Goal: Task Accomplishment & Management: Manage account settings

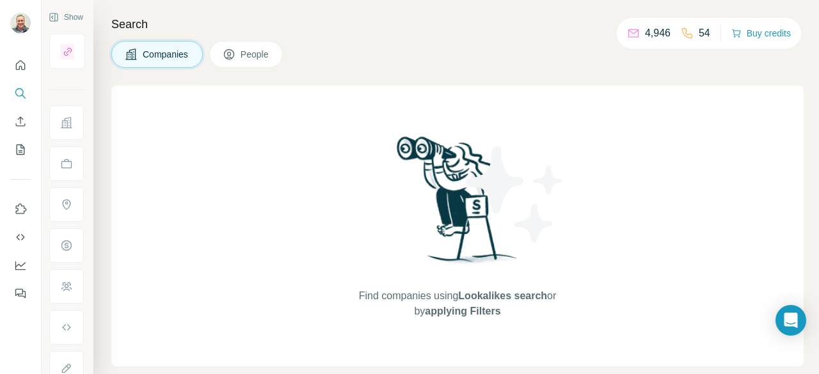
click at [246, 50] on span "People" at bounding box center [254, 54] width 29 height 13
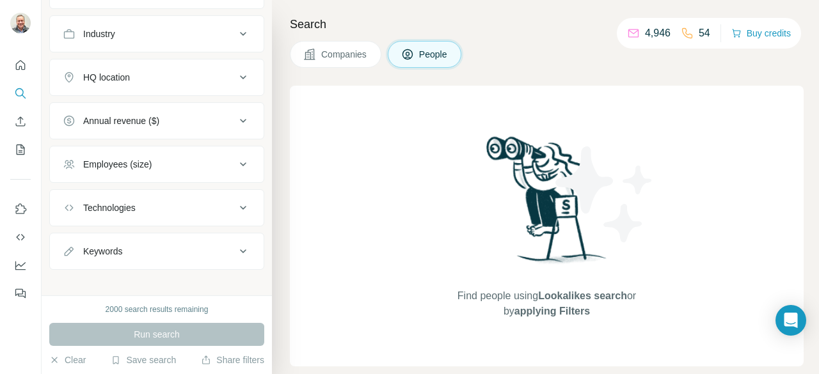
scroll to position [334, 0]
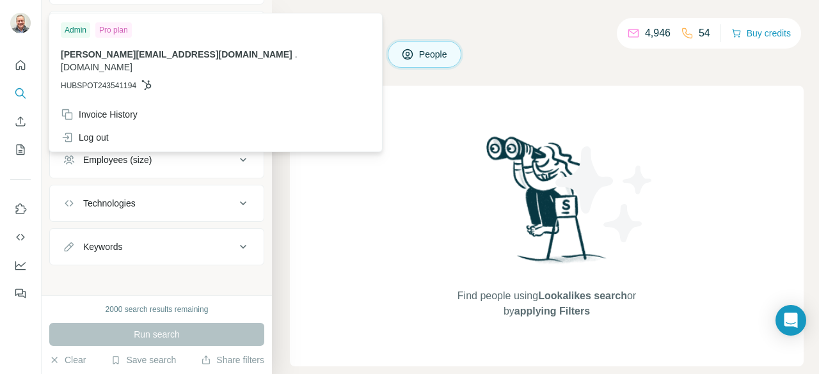
click at [21, 21] on img at bounding box center [20, 23] width 20 height 20
click at [441, 22] on h4 "Search" at bounding box center [547, 24] width 514 height 18
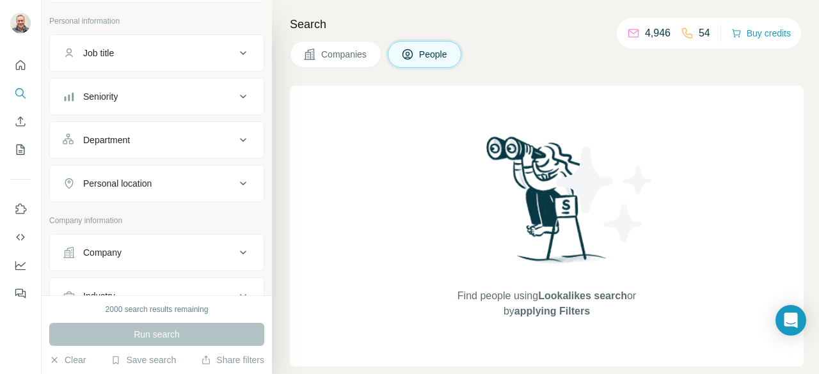
scroll to position [0, 0]
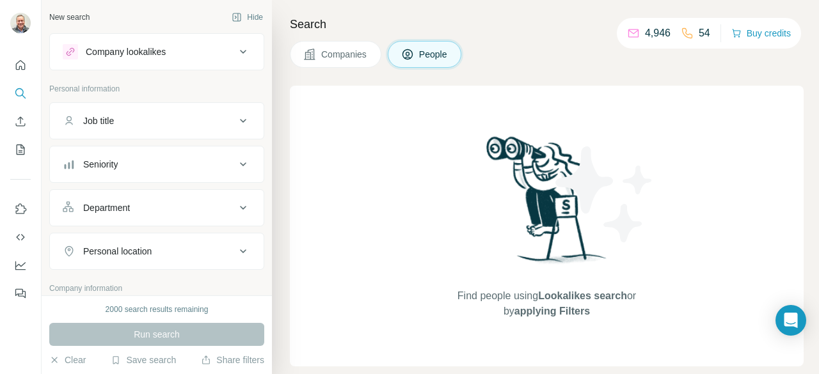
click at [235, 49] on icon at bounding box center [242, 51] width 15 height 15
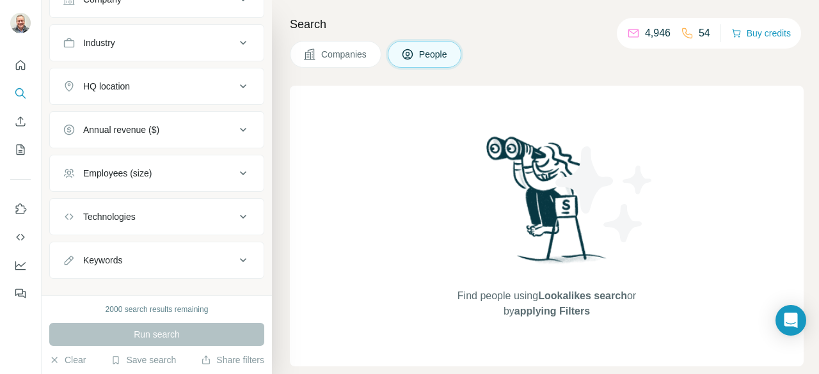
scroll to position [434, 0]
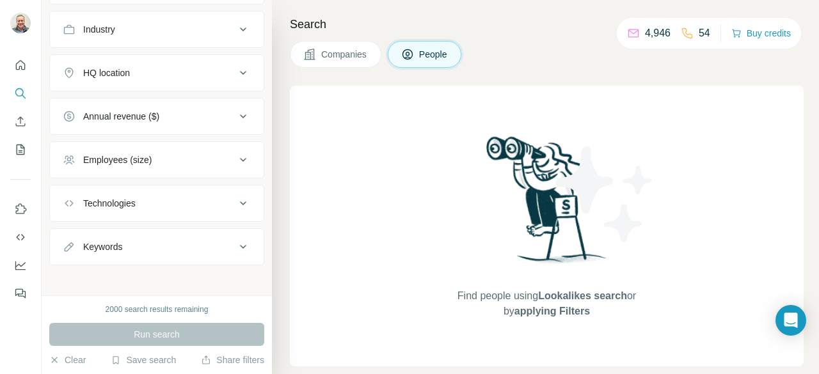
click at [235, 202] on icon at bounding box center [242, 203] width 15 height 15
click at [20, 208] on icon "Use Surfe on LinkedIn" at bounding box center [20, 209] width 13 height 13
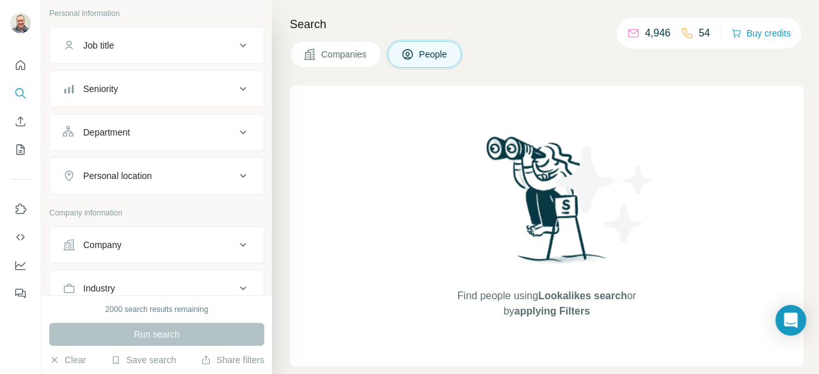
scroll to position [0, 0]
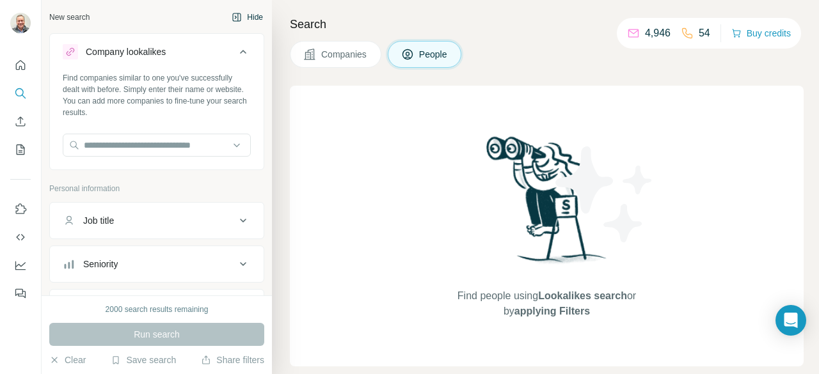
click at [232, 19] on icon "button" at bounding box center [237, 17] width 10 height 10
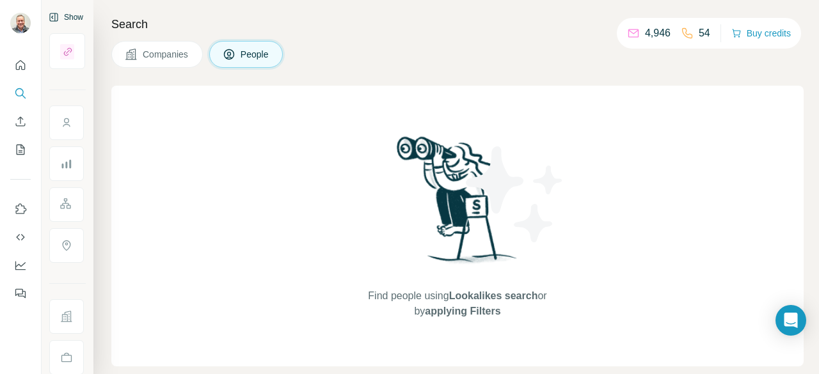
click at [153, 77] on div "Search Companies People Find people using Lookalikes search or by applying Filt…" at bounding box center [455, 187] width 725 height 374
click at [21, 65] on icon "Quick start" at bounding box center [20, 65] width 13 height 13
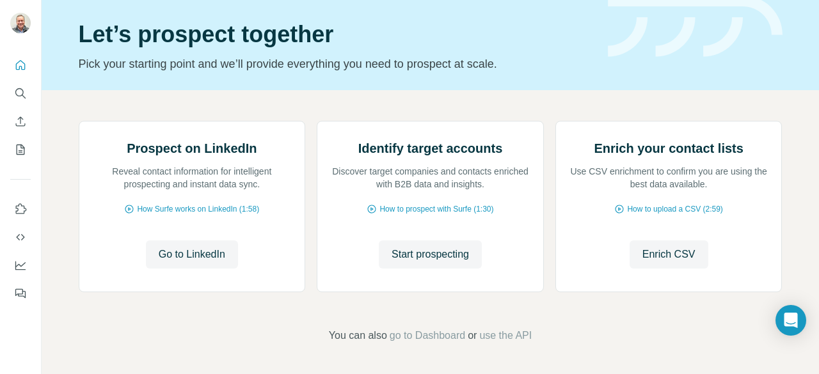
scroll to position [164, 0]
click at [20, 146] on icon "My lists" at bounding box center [22, 149] width 6 height 8
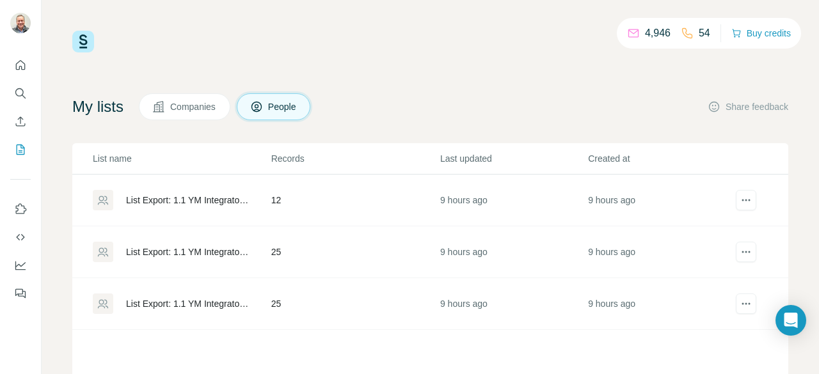
click at [453, 40] on div "4,946 54 Buy credits" at bounding box center [430, 42] width 716 height 22
click at [739, 196] on icon "actions" at bounding box center [745, 200] width 13 height 13
click at [22, 208] on icon "Use Surfe on LinkedIn" at bounding box center [20, 209] width 13 height 13
click at [21, 239] on icon "Use Surfe API" at bounding box center [20, 237] width 13 height 13
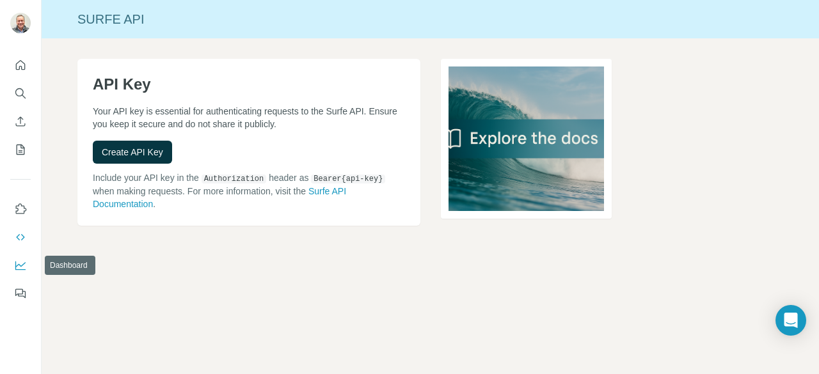
click at [19, 263] on icon "Dashboard" at bounding box center [20, 265] width 13 height 13
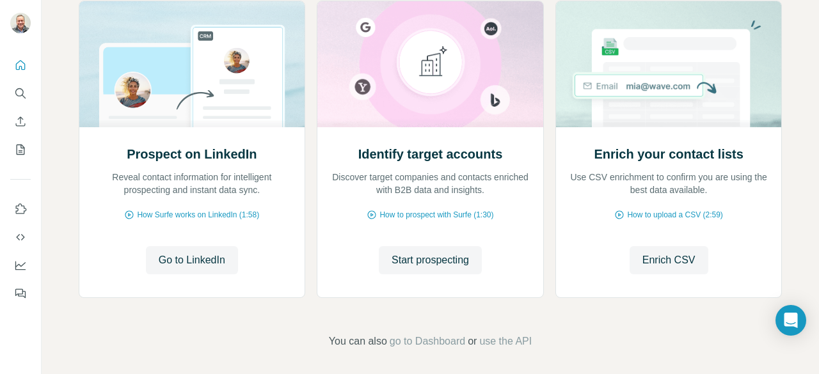
scroll to position [164, 0]
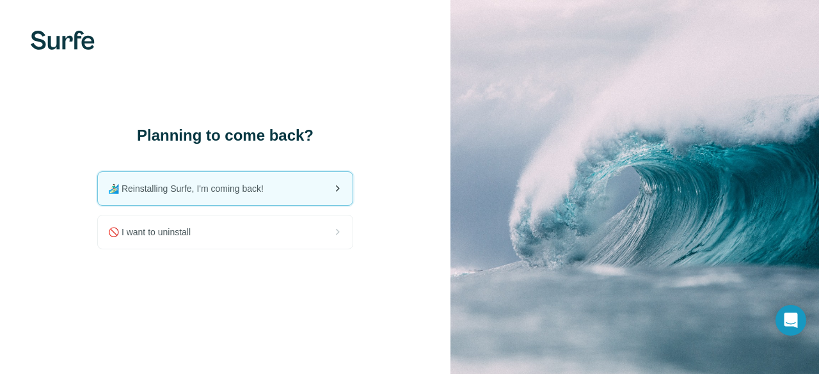
click at [280, 196] on div "🏄🏻‍♂️ Reinstalling Surfe, I'm coming back!" at bounding box center [225, 188] width 255 height 33
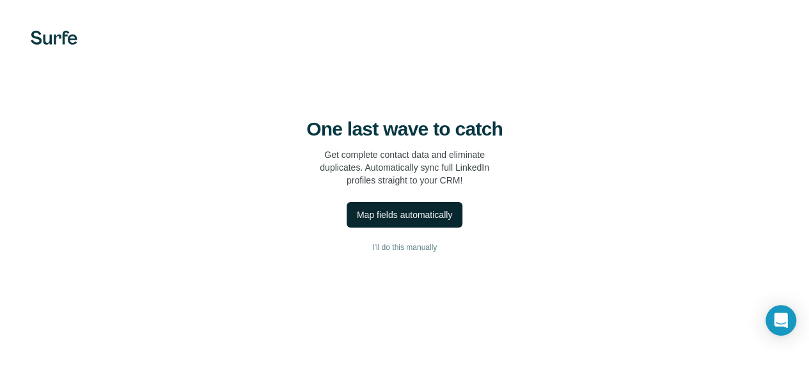
click at [357, 221] on div "Map fields automatically" at bounding box center [404, 214] width 95 height 13
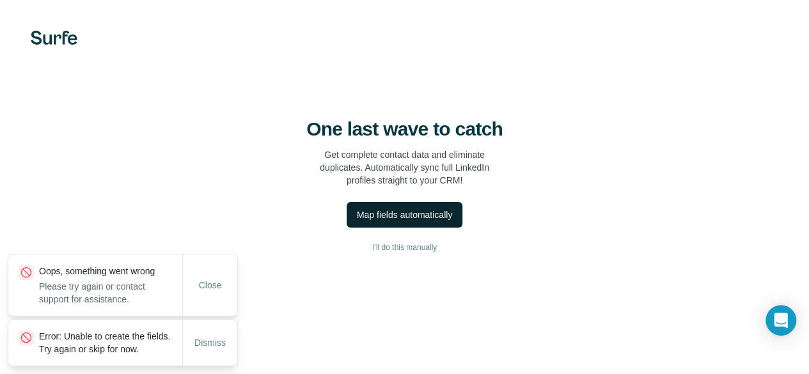
click at [279, 296] on div "One last wave to catch Get complete contact data and eliminate duplicates. Auto…" at bounding box center [404, 187] width 809 height 374
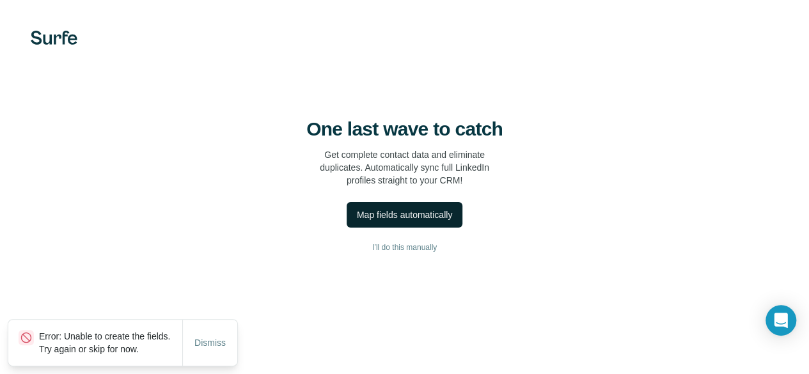
click at [357, 221] on div "Map fields automatically" at bounding box center [404, 214] width 95 height 13
click at [779, 319] on icon "Open Intercom Messenger" at bounding box center [780, 320] width 15 height 17
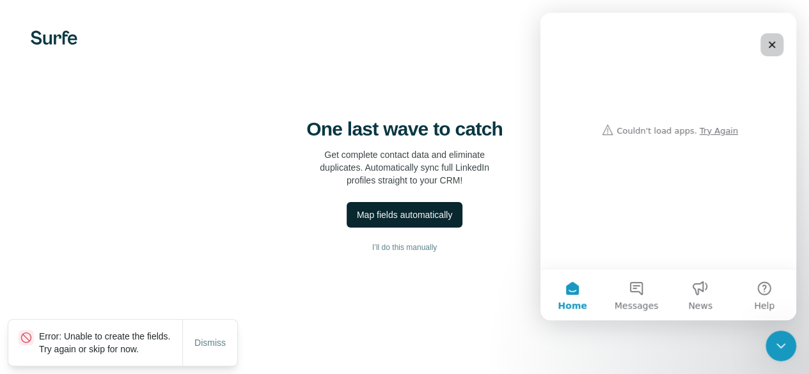
click at [772, 47] on icon "Close" at bounding box center [772, 45] width 10 height 10
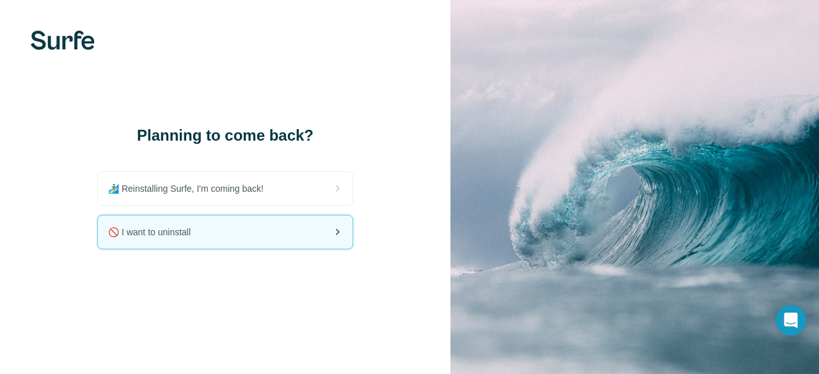
click at [341, 230] on icon at bounding box center [336, 231] width 15 height 15
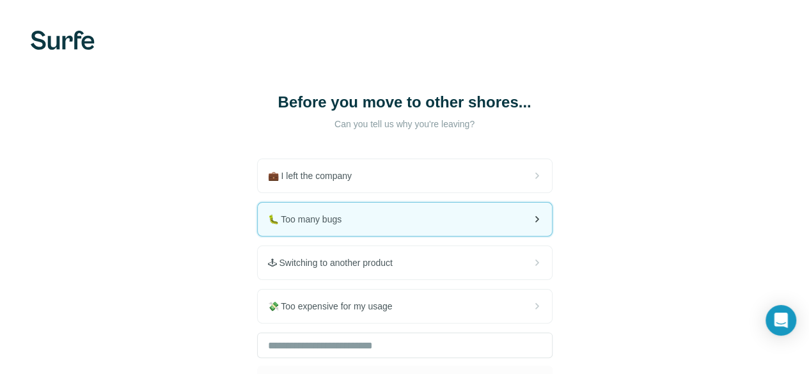
click at [529, 221] on icon at bounding box center [536, 219] width 15 height 15
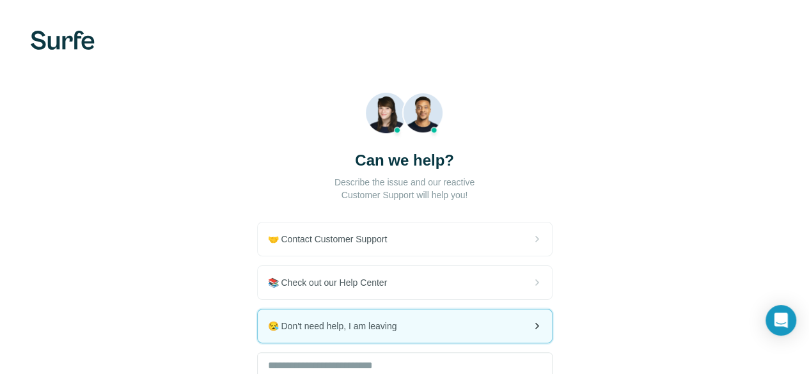
click at [529, 327] on icon at bounding box center [536, 325] width 15 height 15
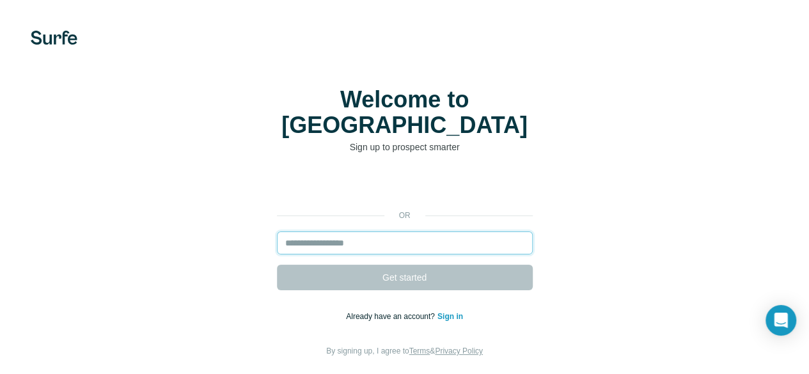
click at [277, 232] on input "email" at bounding box center [405, 243] width 256 height 23
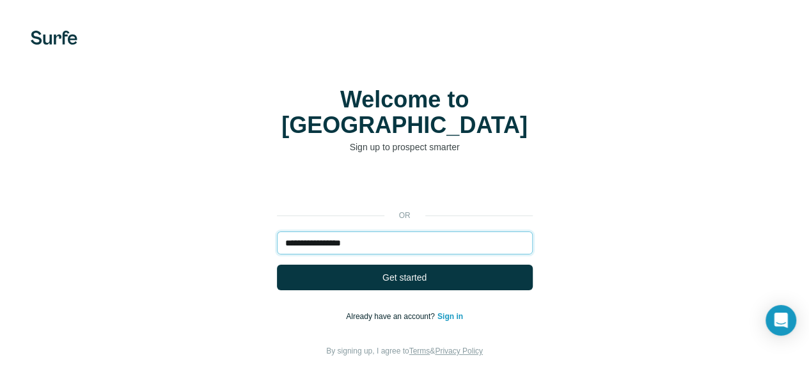
type input "**********"
click at [277, 265] on button "Get started" at bounding box center [405, 278] width 256 height 26
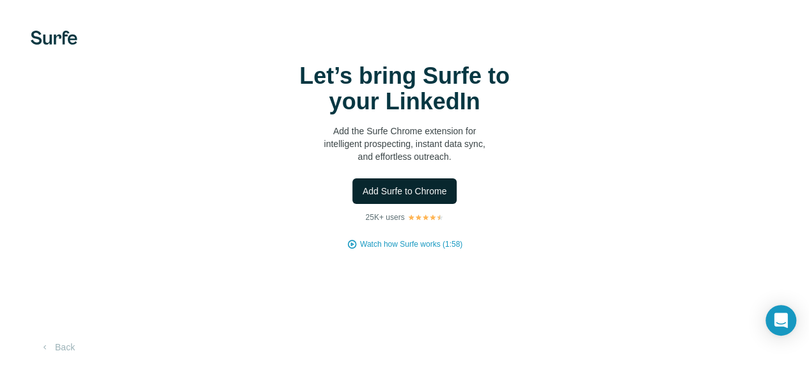
click at [363, 198] on span "Add Surfe to Chrome" at bounding box center [405, 191] width 84 height 13
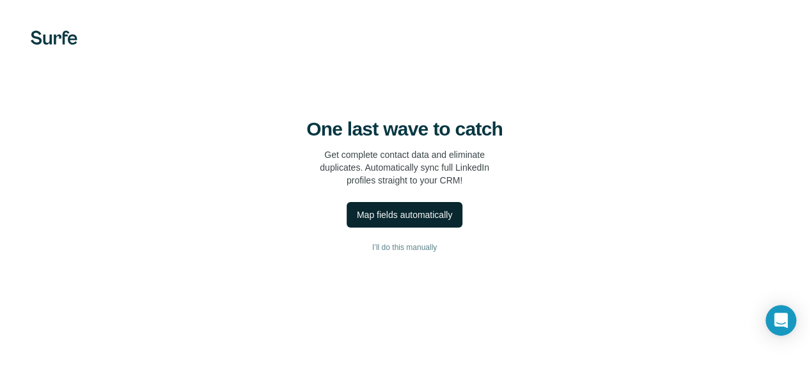
click at [357, 221] on div "Map fields automatically" at bounding box center [404, 214] width 95 height 13
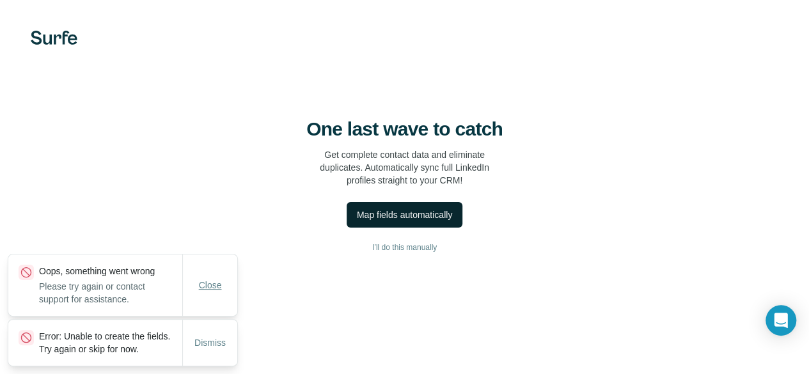
click at [210, 279] on span "Close" at bounding box center [210, 285] width 23 height 13
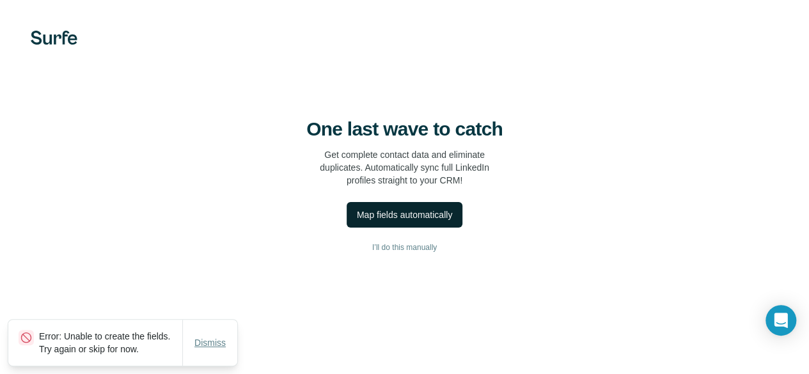
click at [214, 336] on span "Dismiss" at bounding box center [209, 342] width 31 height 13
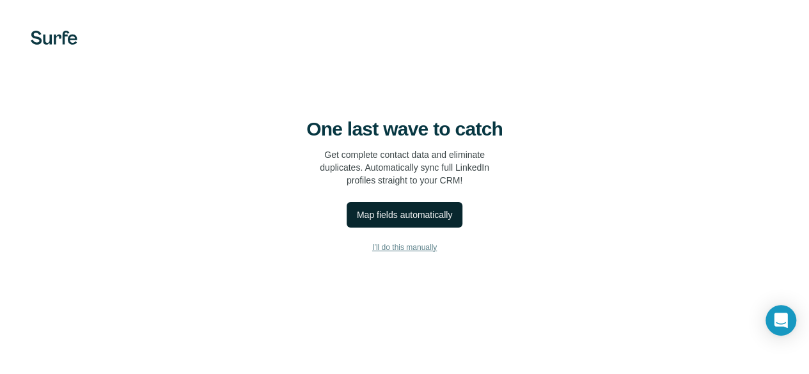
click at [215, 257] on button "I’ll do this manually" at bounding box center [405, 247] width 758 height 19
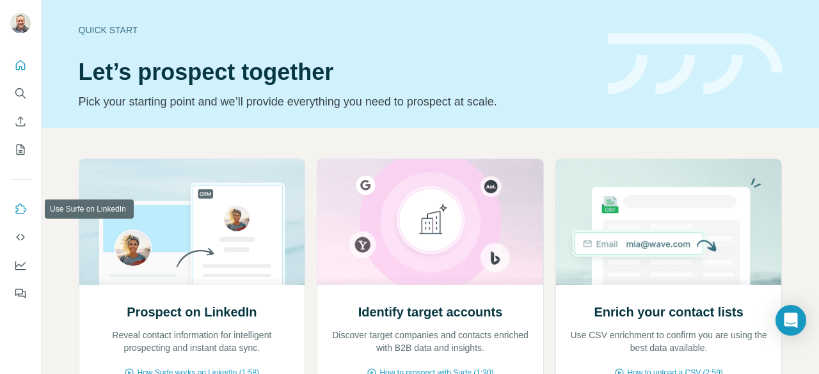
click at [21, 208] on icon "Use Surfe on LinkedIn" at bounding box center [20, 209] width 13 height 13
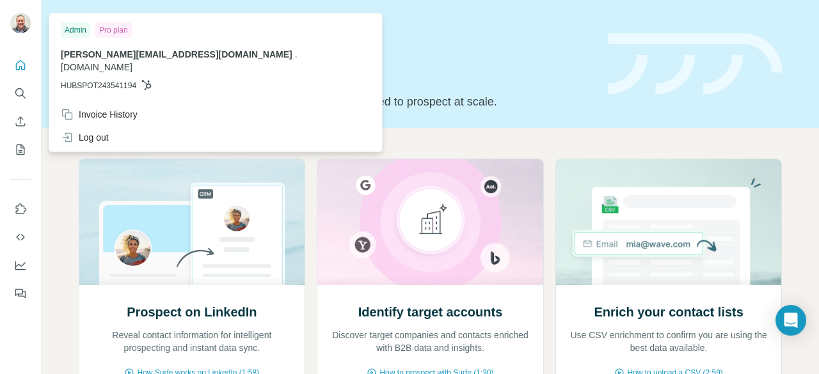
click at [23, 18] on img at bounding box center [20, 23] width 20 height 20
click at [260, 50] on div "Quick start Let’s prospect together Pick your starting point and we’ll provide …" at bounding box center [336, 63] width 514 height 93
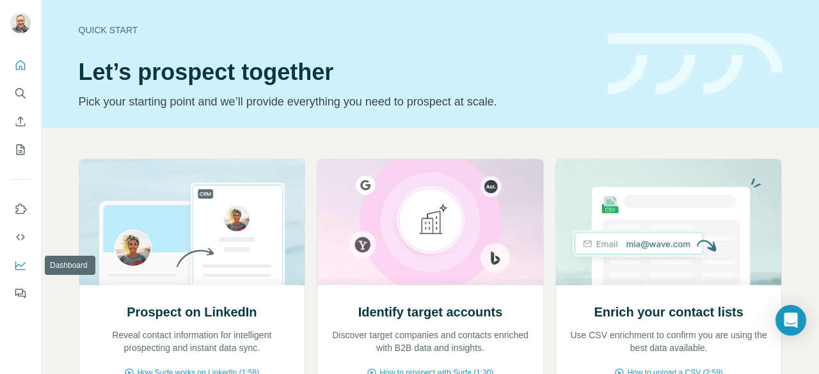
click at [23, 262] on icon "Dashboard" at bounding box center [20, 265] width 13 height 13
